Goal: Task Accomplishment & Management: Use online tool/utility

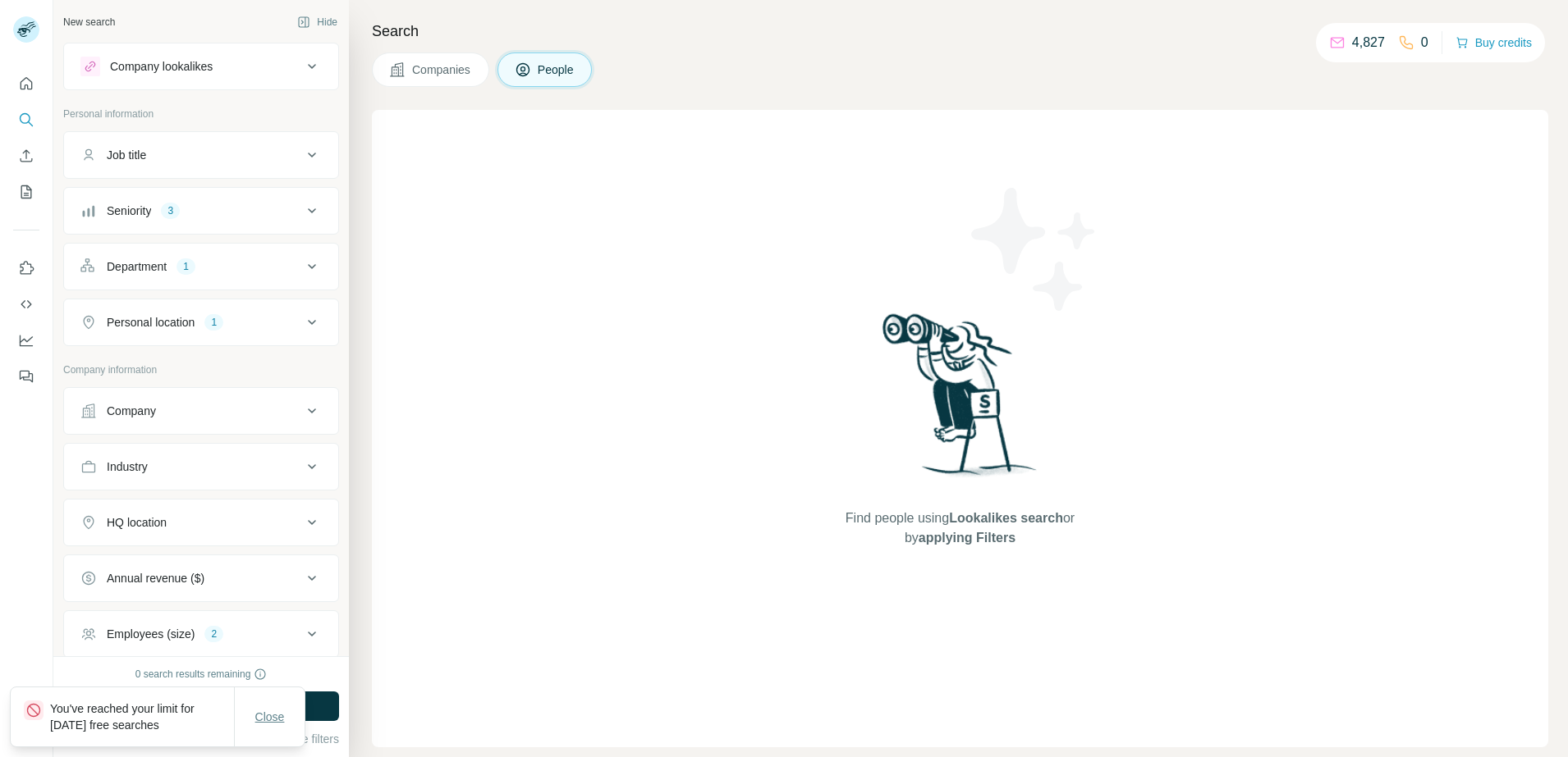
click at [267, 718] on span "Close" at bounding box center [270, 716] width 29 height 16
click at [280, 719] on span "Close" at bounding box center [270, 716] width 29 height 16
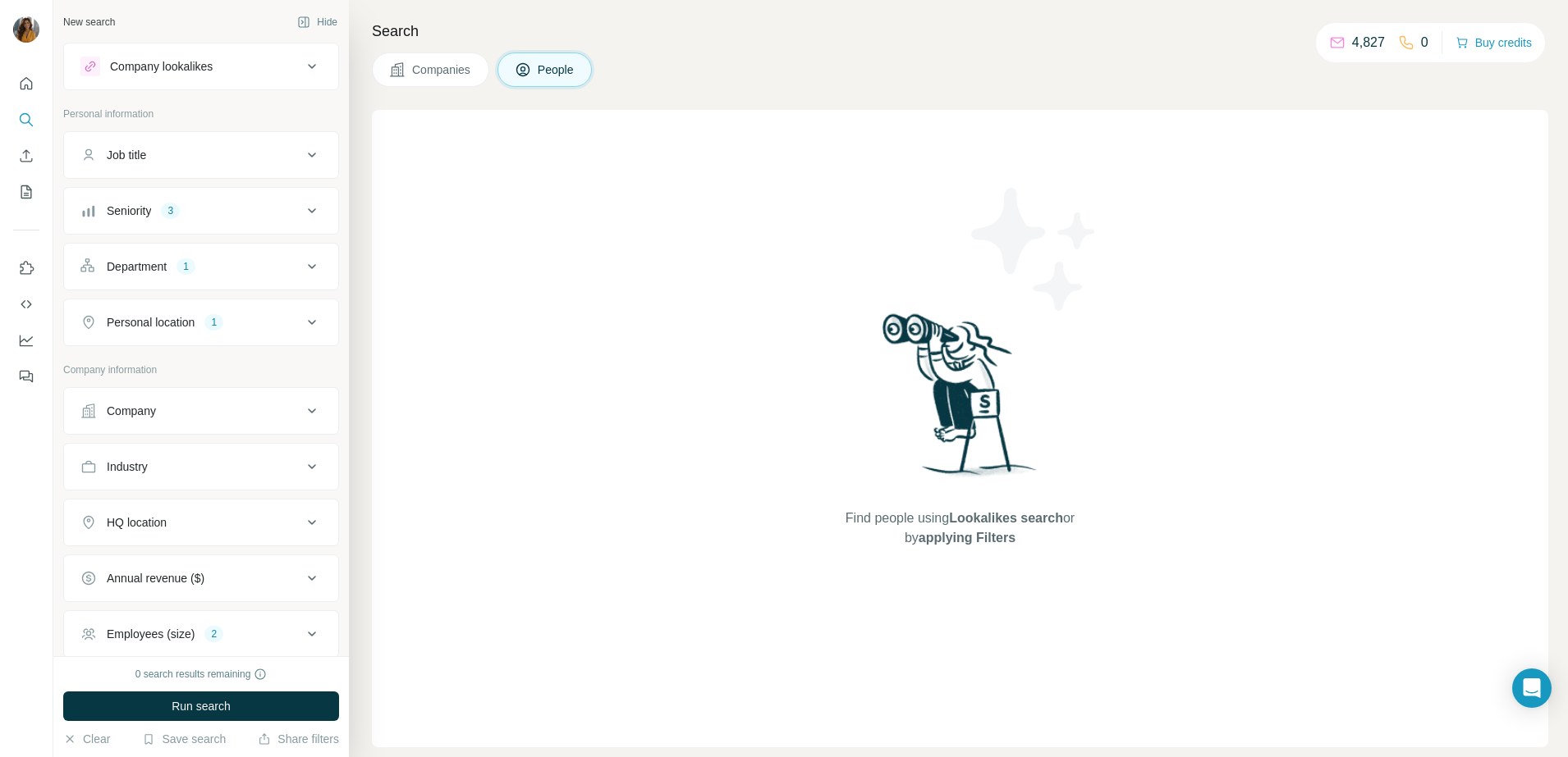
click at [250, 719] on button "Close" at bounding box center [270, 733] width 52 height 29
click at [274, 707] on button "Run search" at bounding box center [201, 706] width 276 height 29
